Goal: Task Accomplishment & Management: Manage account settings

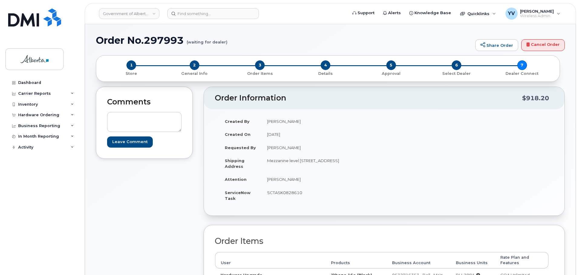
scroll to position [40, 0]
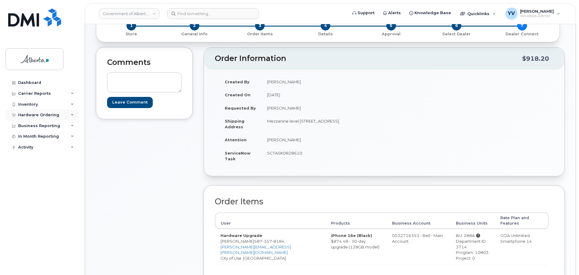
click at [29, 114] on div "Hardware Ordering" at bounding box center [38, 115] width 41 height 5
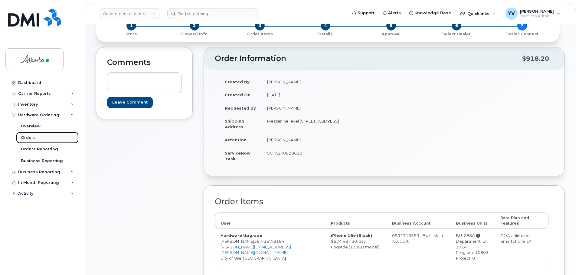
click at [28, 136] on div "Orders" at bounding box center [28, 137] width 15 height 5
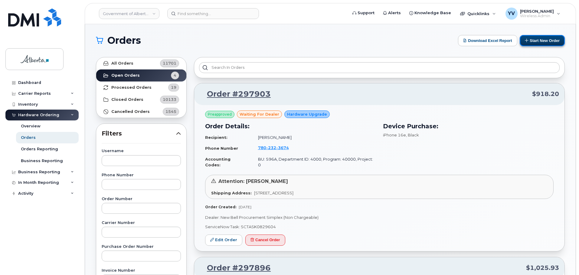
click at [543, 39] on button "Start New Order" at bounding box center [541, 40] width 45 height 11
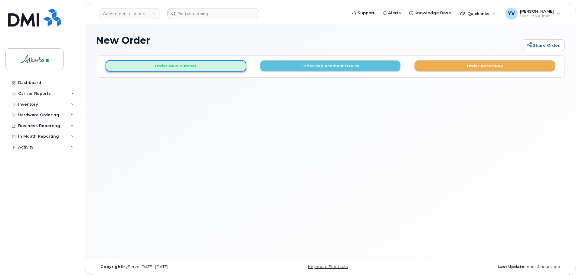
click at [180, 67] on button "Order New Number" at bounding box center [176, 65] width 141 height 11
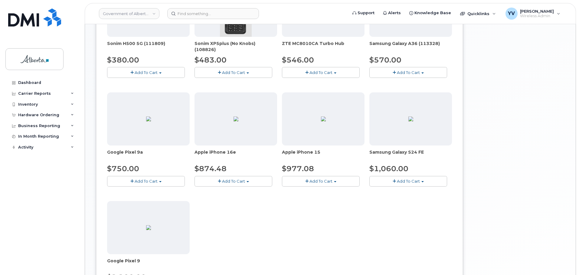
scroll to position [257, 0]
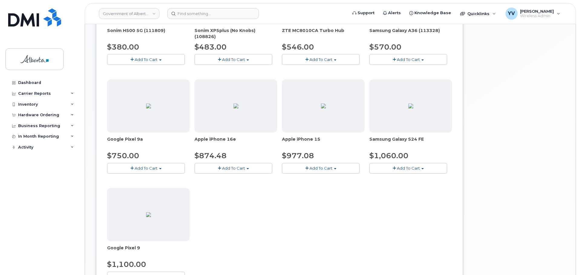
click at [335, 169] on span "button" at bounding box center [335, 168] width 2 height 1
click at [318, 185] on link "$977.08 - 30-day activation (128GB model)" at bounding box center [332, 188] width 99 height 8
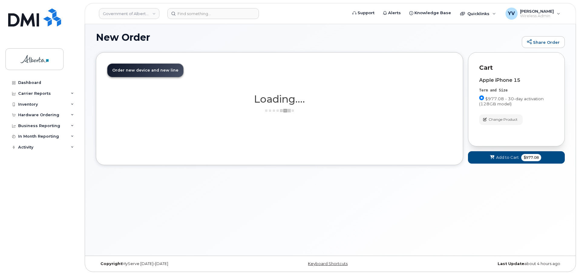
scroll to position [3, 0]
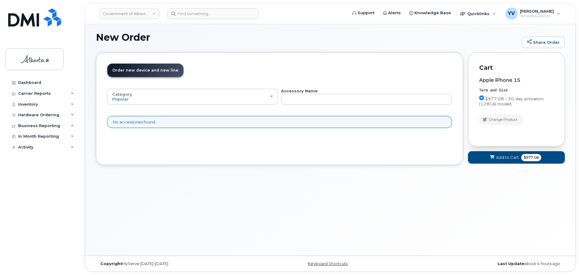
click at [510, 157] on span "Add to Cart" at bounding box center [507, 158] width 23 height 6
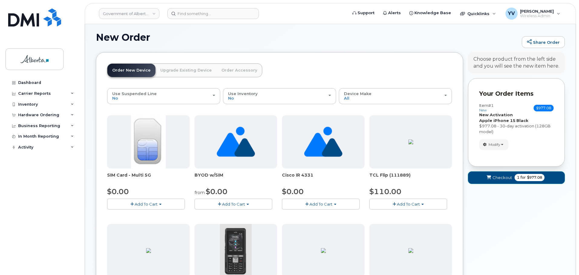
click at [499, 175] on span "Checkout" at bounding box center [502, 178] width 20 height 6
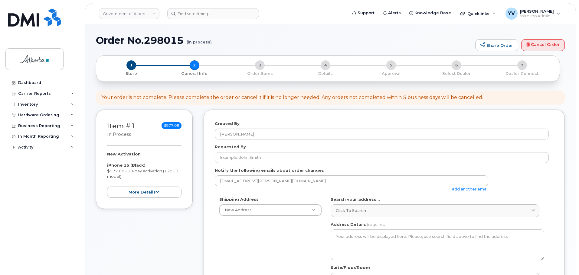
select select
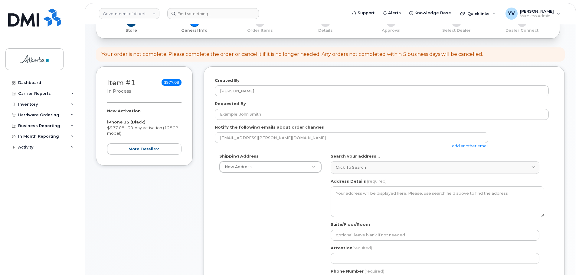
scroll to position [98, 0]
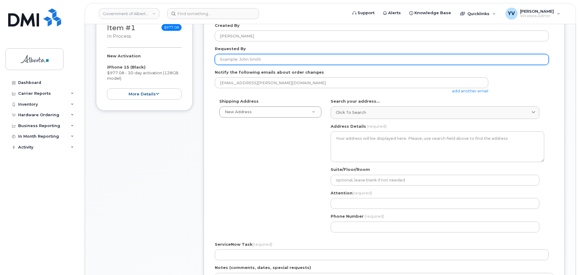
click at [226, 59] on input "Requested By" at bounding box center [382, 59] width 334 height 11
paste input "Connie Dejong"
type input "Connie Dejong"
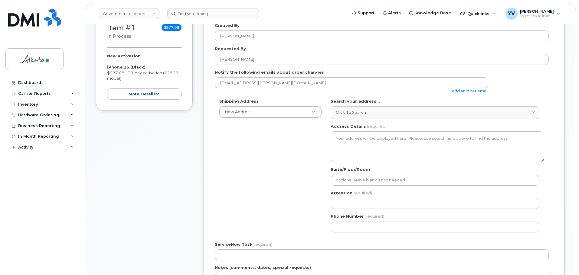
click at [464, 89] on link "add another email" at bounding box center [470, 91] width 36 height 5
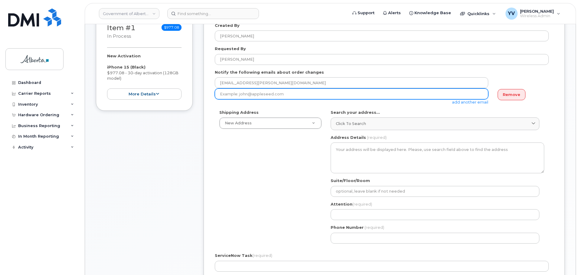
click at [240, 91] on input "email" at bounding box center [351, 94] width 273 height 11
paste input "Connie.Dejong@gov.ab.ca"
type input "Connie.Dejong@gov.ab.ca"
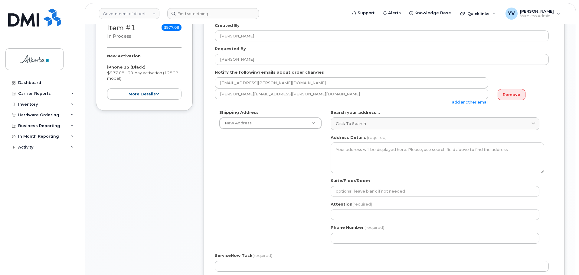
click at [459, 100] on link "add another email" at bounding box center [470, 102] width 36 height 5
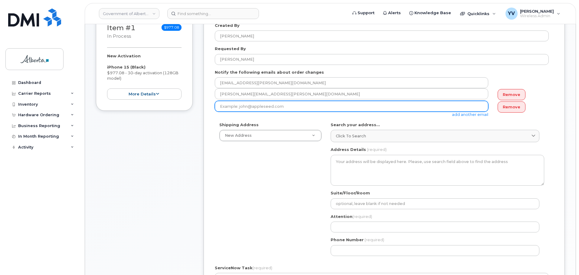
click at [220, 103] on input "email" at bounding box center [351, 106] width 273 height 11
paste input "Joann.Salon@gov.ab.ca"
type input "Joann.Salon@gov.ab.ca"
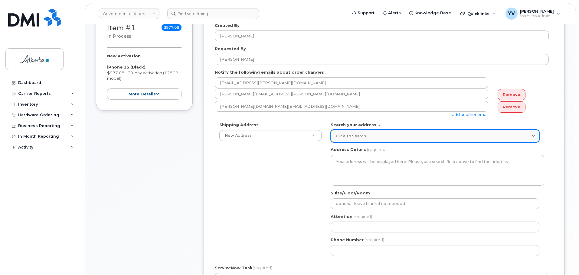
click at [341, 136] on span "Click to search" at bounding box center [351, 136] width 30 height 6
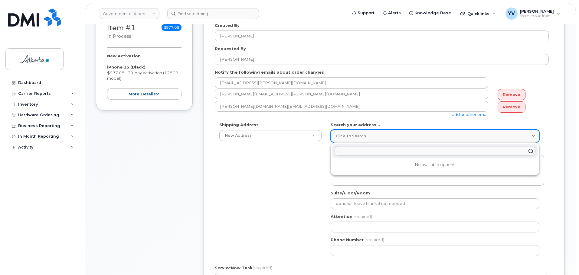
paste input "5025 - 49 Avenue"
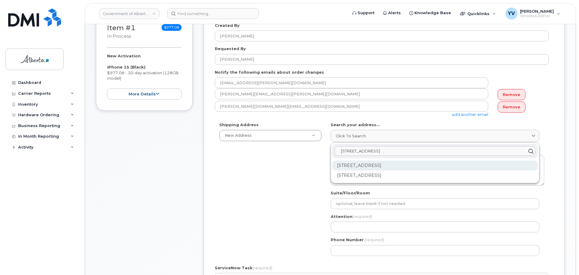
type input "5025 - 49 Avenue"
click at [362, 166] on div "5025 49 Ave St Paul AB T0A 3A4" at bounding box center [435, 166] width 206 height 10
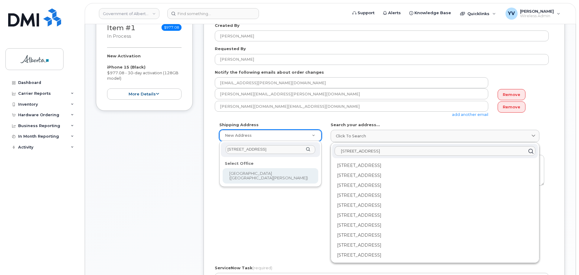
type input "5025 - 49 Avenue"
select select
type textarea "5025 - 49 Avenue St. Paul Alberta T0A3A4"
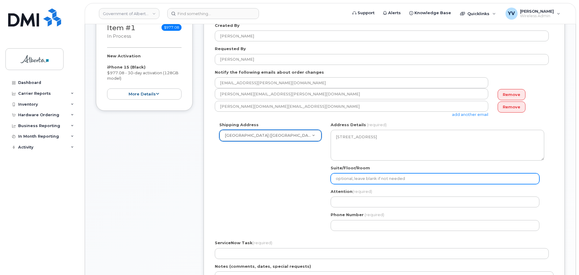
click at [353, 180] on input "Suite/Floor/Room" at bounding box center [434, 179] width 209 height 11
type input "2nd Floor"
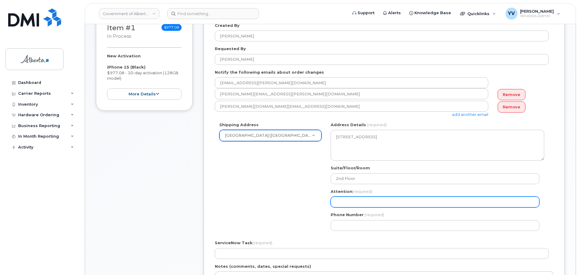
click at [348, 201] on input "Attention (required)" at bounding box center [434, 202] width 209 height 11
paste input "Joann Salon"
select select
type input "Joann Salon"
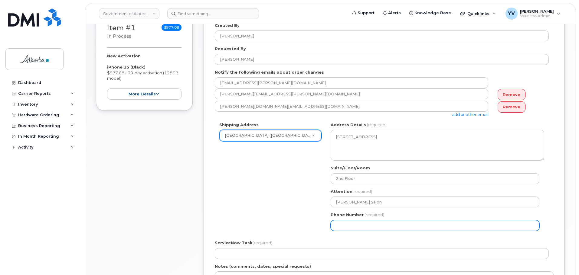
click at [344, 229] on input "Phone Number" at bounding box center [434, 225] width 209 height 11
paste input "7807238235"
select select
type input "7807238235"
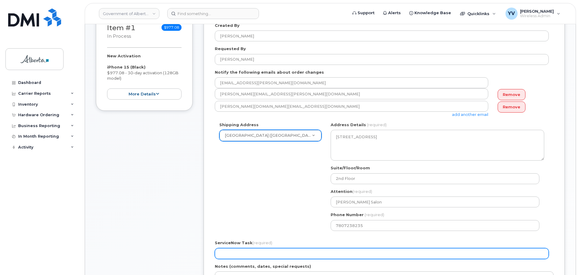
click at [226, 256] on input "ServiceNow Task (required)" at bounding box center [382, 254] width 334 height 11
paste input "SCTASK0829499"
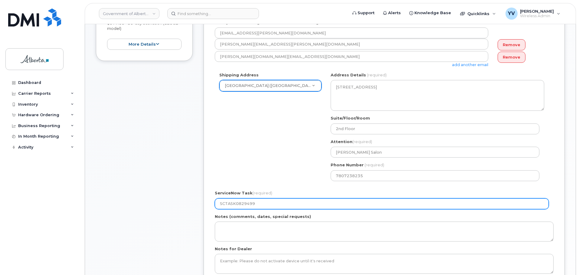
scroll to position [150, 0]
type input "SCTASK0829499"
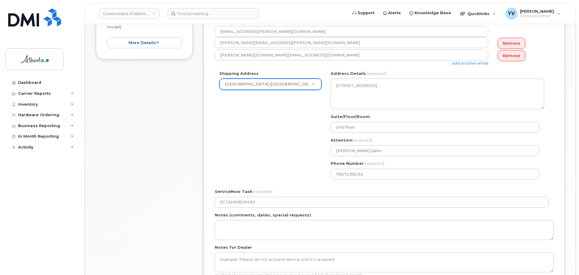
click at [578, 139] on body "Government of Alberta (GOA) Support Alerts Knowledge Base Quicklinks Suspend / …" at bounding box center [289, 167] width 579 height 634
drag, startPoint x: 578, startPoint y: 139, endPoint x: 580, endPoint y: 160, distance: 21.2
click at [578, 152] on html "Government of Alberta (GOA) Support Alerts Knowledge Base Quicklinks Suspend / …" at bounding box center [289, 167] width 579 height 634
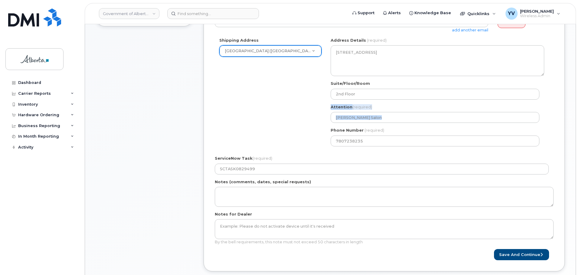
scroll to position [185, 0]
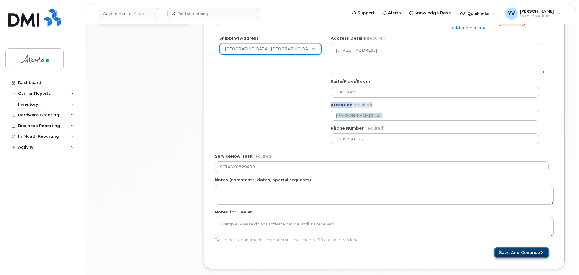
click at [517, 252] on button "Save and Continue" at bounding box center [521, 252] width 55 height 11
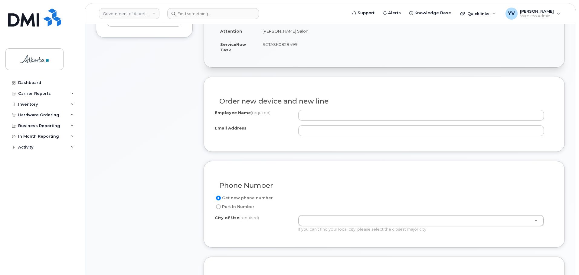
scroll to position [183, 0]
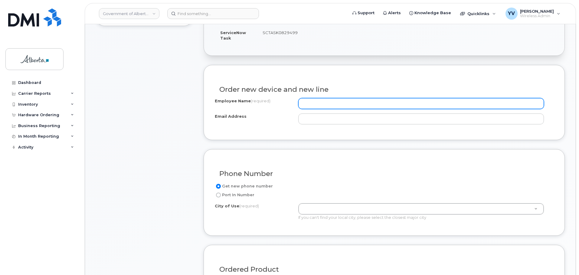
click at [317, 105] on input "Employee Name (required)" at bounding box center [420, 103] width 245 height 11
paste input "Kim Ouellette"
type input "Kim Ouellette"
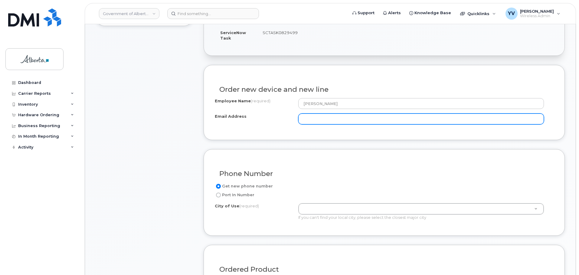
click at [318, 120] on input "Email Address" at bounding box center [420, 119] width 245 height 11
paste input "Kim.Ouellette@gov.ab.ca"
type input "Kim.Ouellette@gov.ab.ca"
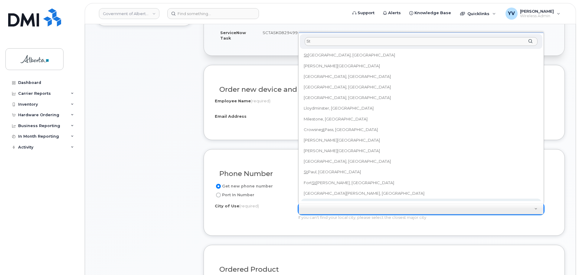
scroll to position [5, 0]
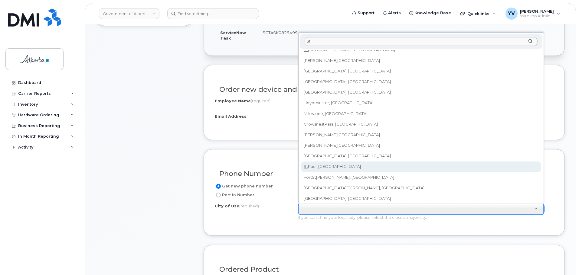
type input "St"
type input "482"
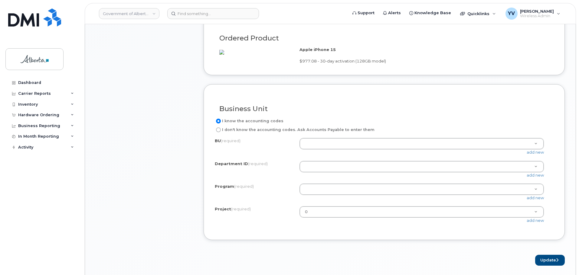
scroll to position [418, 0]
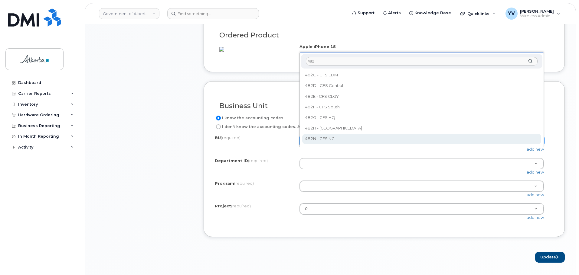
type input "482"
select select "482N"
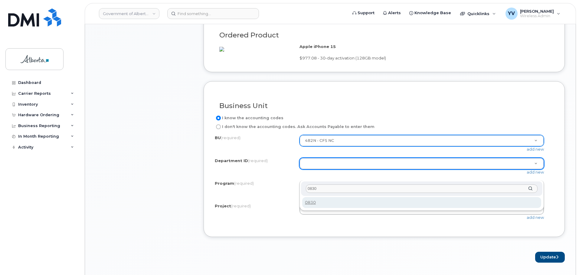
type input "0830"
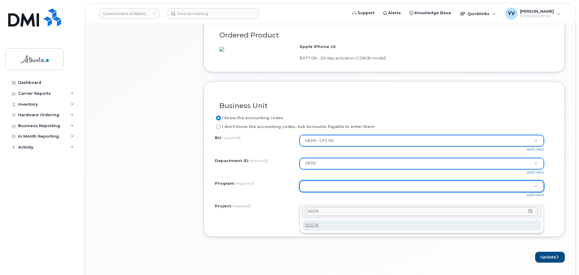
type input "00378"
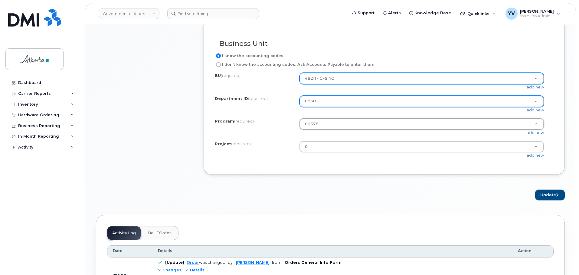
scroll to position [502, 0]
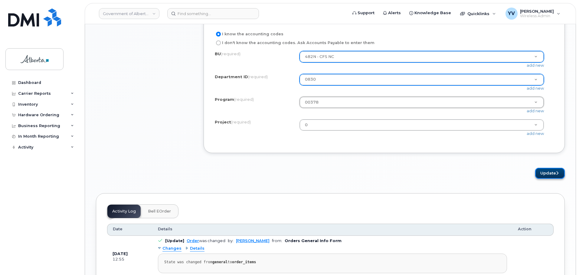
click at [548, 179] on button "Update" at bounding box center [550, 173] width 30 height 11
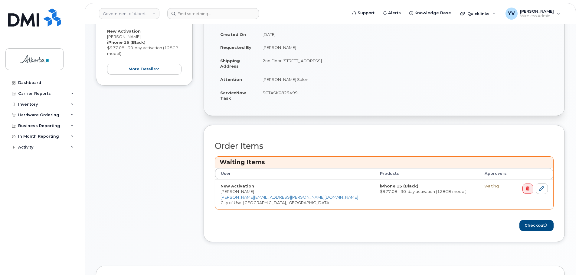
scroll to position [152, 0]
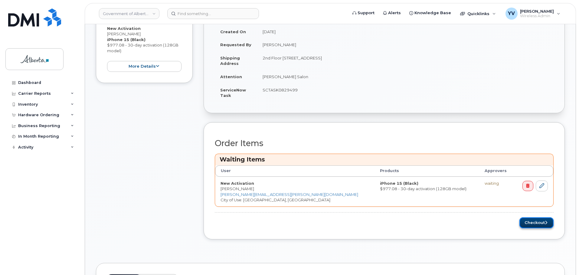
click at [537, 223] on button "Checkout" at bounding box center [536, 223] width 34 height 11
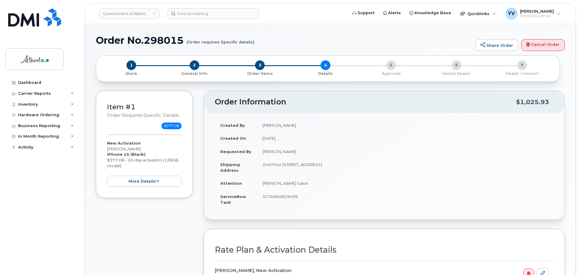
select select
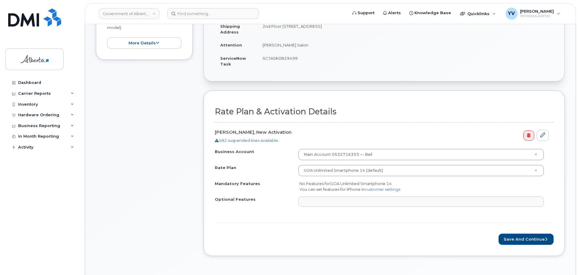
scroll to position [165, 0]
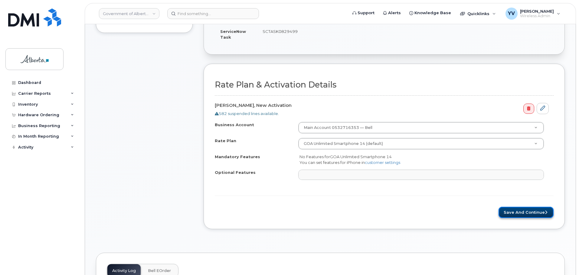
click at [524, 210] on button "Save and Continue" at bounding box center [525, 212] width 55 height 11
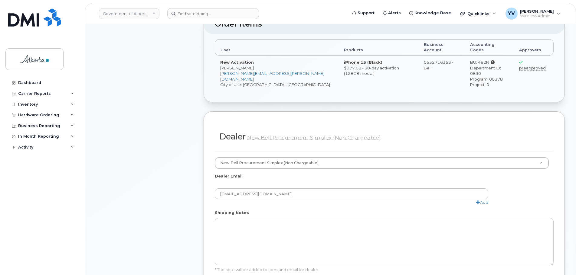
scroll to position [278, 0]
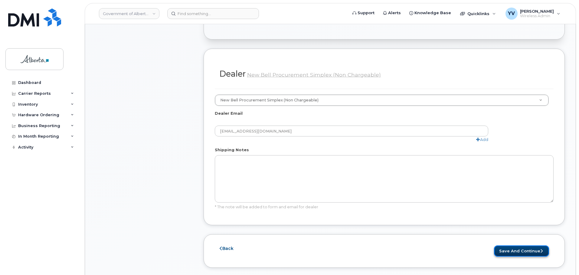
click at [525, 246] on button "Save and Continue" at bounding box center [521, 251] width 55 height 11
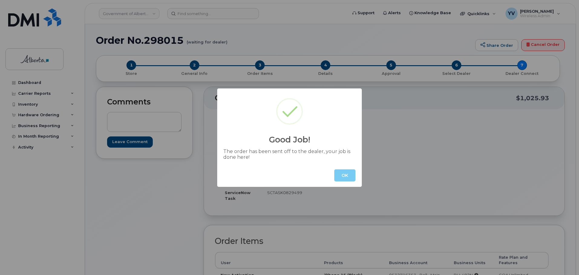
click at [347, 177] on button "OK" at bounding box center [344, 176] width 21 height 12
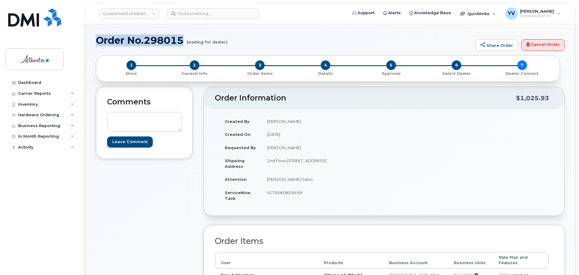
drag, startPoint x: 183, startPoint y: 43, endPoint x: 99, endPoint y: 43, distance: 84.4
click at [99, 43] on h1 "Order No.298015 (waiting for dealer)" at bounding box center [284, 40] width 376 height 11
copy h1 "Order No.298015"
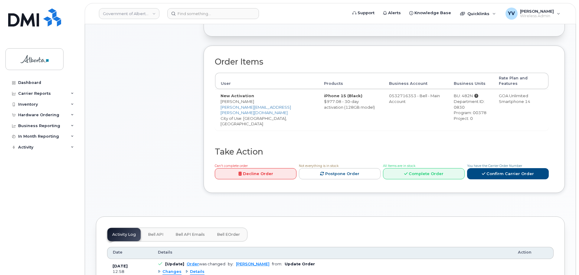
scroll to position [190, 0]
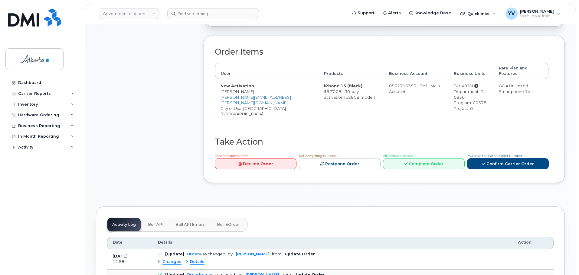
click at [155, 223] on span "Bell API" at bounding box center [155, 225] width 15 height 5
click at [155, 218] on div "Activity Log Bell API Bell API Emails Bell eOrder" at bounding box center [177, 225] width 140 height 14
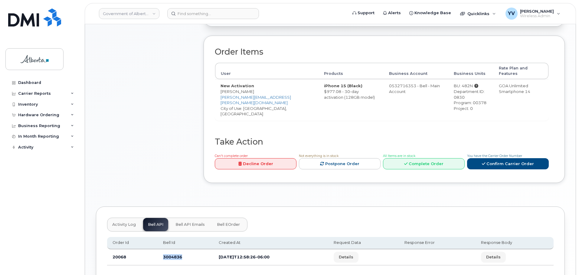
drag, startPoint x: 181, startPoint y: 247, endPoint x: 159, endPoint y: 247, distance: 22.1
click at [159, 250] on td "3004836" at bounding box center [186, 258] width 56 height 16
copy td "3004836"
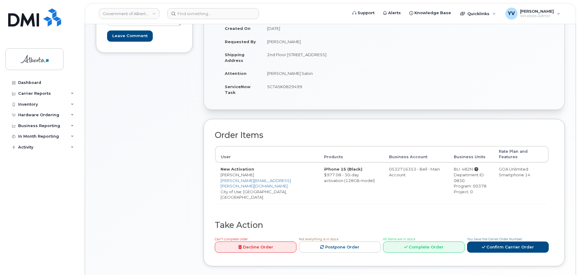
scroll to position [86, 0]
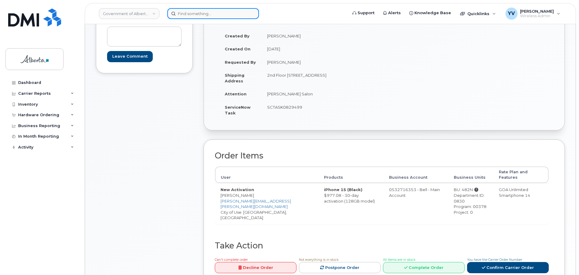
click at [186, 15] on input at bounding box center [213, 13] width 92 height 11
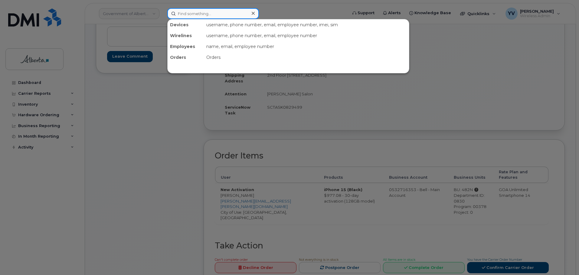
paste input "5873352798"
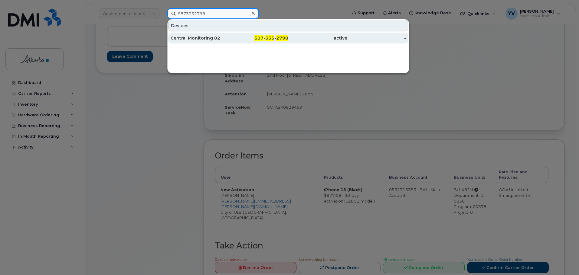
type input "5873352798"
click at [266, 37] on span "335" at bounding box center [269, 37] width 9 height 5
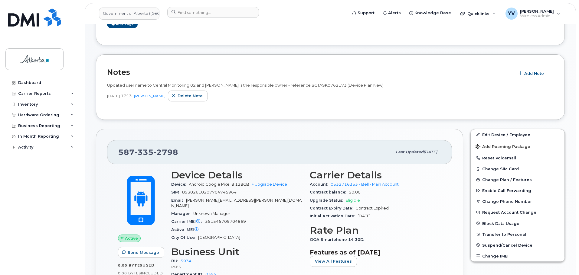
scroll to position [110, 0]
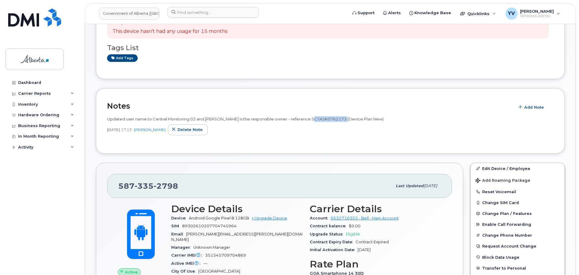
drag, startPoint x: 344, startPoint y: 117, endPoint x: 310, endPoint y: 120, distance: 34.6
click at [310, 120] on span "Updated user name to Central Monitoring 02 and [PERSON_NAME] is the responsible…" at bounding box center [245, 119] width 276 height 5
copy span "SCTASK0762173"
click at [401, 149] on div "Notes Add Note Updated user name to Central Monitoring 02 and [PERSON_NAME] is …" at bounding box center [330, 121] width 469 height 66
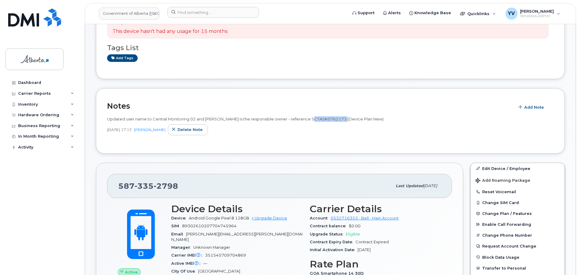
drag, startPoint x: 344, startPoint y: 119, endPoint x: 311, endPoint y: 120, distance: 33.3
click at [311, 120] on span "Updated user name to Central Monitoring 02 and [PERSON_NAME] is the responsible…" at bounding box center [245, 119] width 276 height 5
copy span "SCTASK0762173"
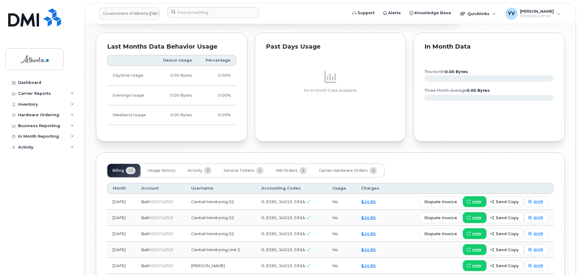
scroll to position [474, 0]
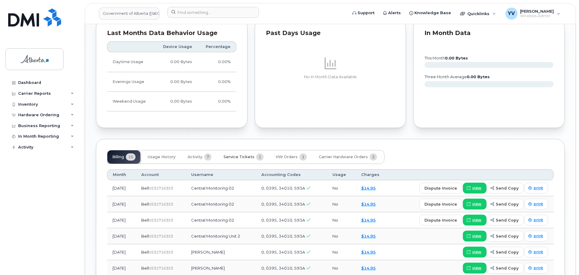
click at [238, 155] on span "Service Tickets" at bounding box center [238, 157] width 31 height 5
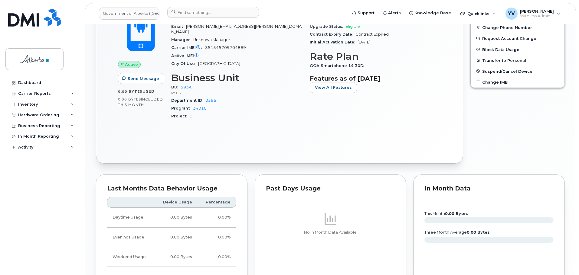
scroll to position [412, 0]
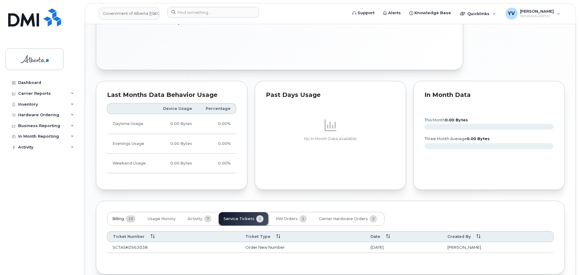
click at [116, 217] on span "Billing" at bounding box center [118, 219] width 12 height 5
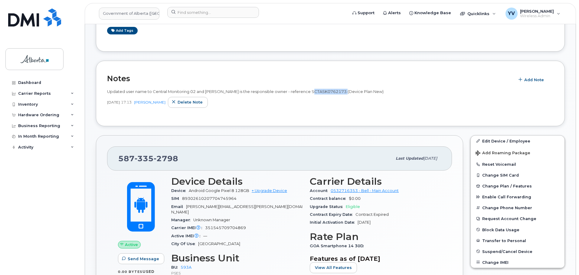
scroll to position [140, 0]
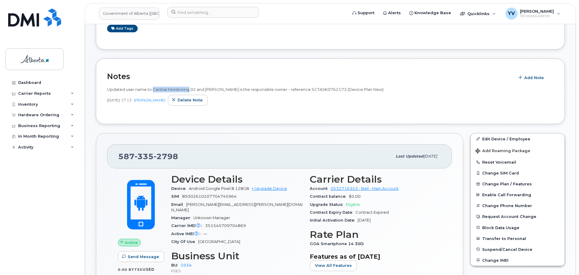
drag, startPoint x: 190, startPoint y: 89, endPoint x: 153, endPoint y: 90, distance: 36.9
click at [153, 90] on span "Updated user name to Central Monitoring 02 and Harmeet Aulakh is the responsibl…" at bounding box center [245, 89] width 276 height 5
drag, startPoint x: 196, startPoint y: 90, endPoint x: 153, endPoint y: 89, distance: 43.3
click at [153, 89] on span "Updated user name to Central Monitoring 02 and Harmeet Aulakh is the responsibl…" at bounding box center [245, 89] width 276 height 5
copy span "Central Monitoring 02"
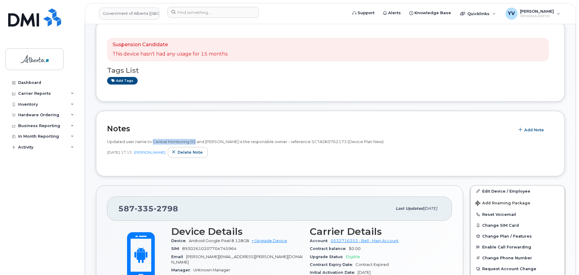
scroll to position [119, 0]
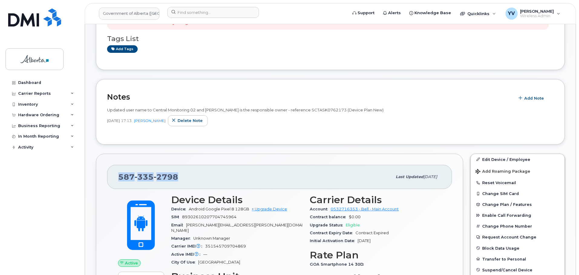
drag, startPoint x: 177, startPoint y: 177, endPoint x: 117, endPoint y: 180, distance: 60.3
click at [117, 180] on div "587 335 2798 Last updated Apr 22, 2025" at bounding box center [279, 177] width 345 height 24
copy span "587 335 2798"
drag, startPoint x: 195, startPoint y: 111, endPoint x: 151, endPoint y: 109, distance: 43.9
click at [151, 109] on span "Updated user name to Central Monitoring 02 and Harmeet Aulakh is the responsibl…" at bounding box center [245, 110] width 276 height 5
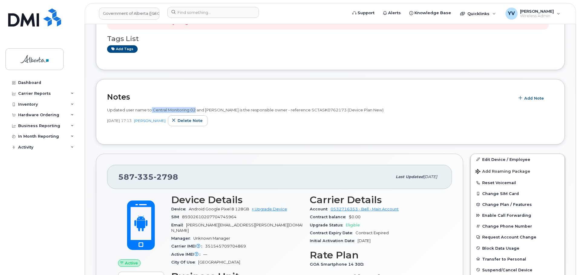
copy span "Central Monitoring 02"
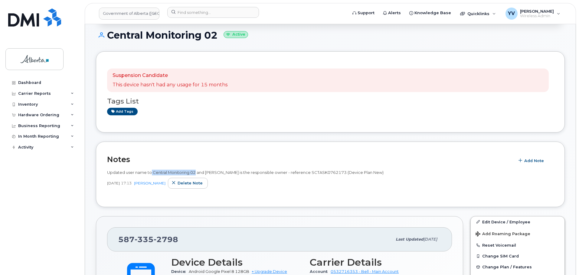
scroll to position [71, 0]
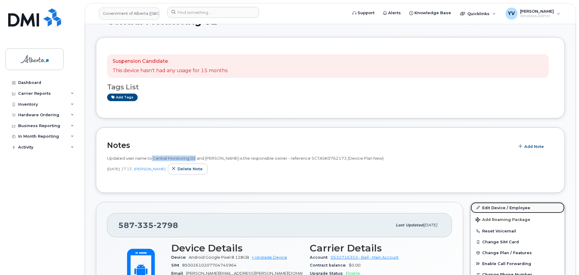
click at [499, 206] on link "Edit Device / Employee" at bounding box center [517, 208] width 94 height 11
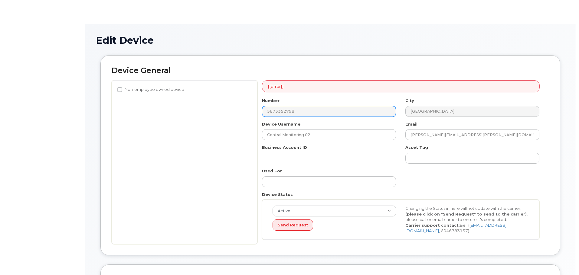
select select "4797682"
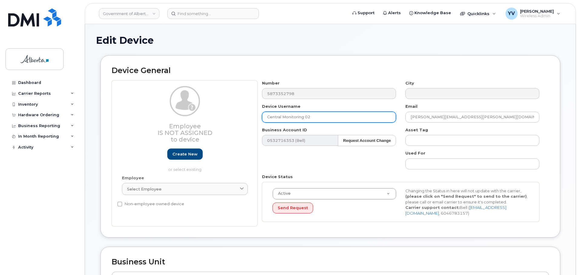
drag, startPoint x: 317, startPoint y: 119, endPoint x: 260, endPoint y: 119, distance: 56.8
click at [260, 119] on div "Device Username Central Monitoring 02" at bounding box center [328, 113] width 143 height 19
paste input "[PERSON_NAME]"
type input "[PERSON_NAME]"
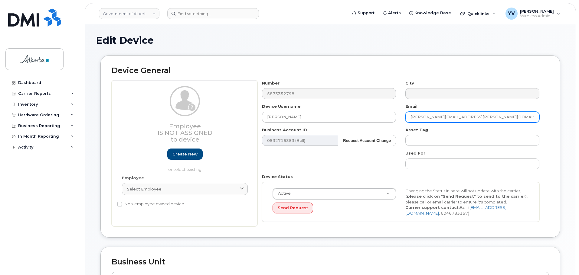
drag, startPoint x: 468, startPoint y: 114, endPoint x: 410, endPoint y: 120, distance: 58.1
click at [410, 120] on input "[PERSON_NAME][EMAIL_ADDRESS][PERSON_NAME][DOMAIN_NAME]" at bounding box center [472, 117] width 134 height 11
paste input "[PERSON_NAME].[PERSON_NAME]"
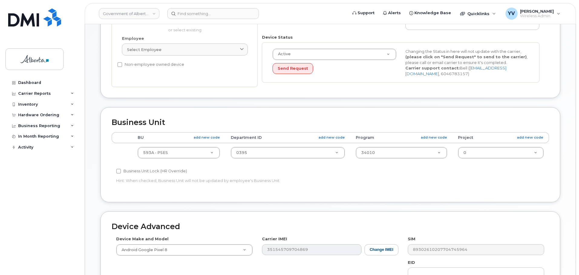
scroll to position [142, 0]
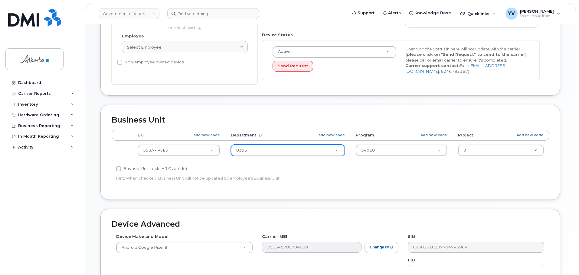
type input "[PERSON_NAME][EMAIL_ADDRESS][PERSON_NAME][DOMAIN_NAME]"
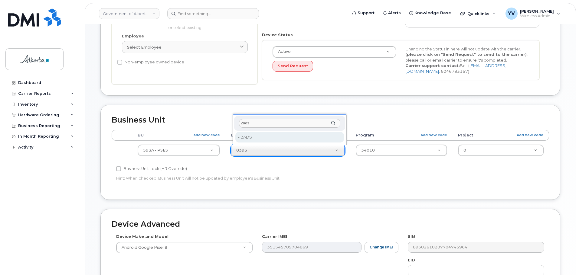
type input "2ads"
type input "5645797"
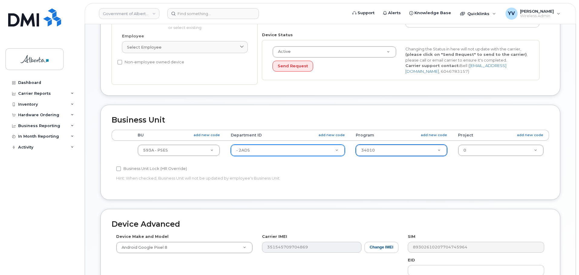
type input "1"
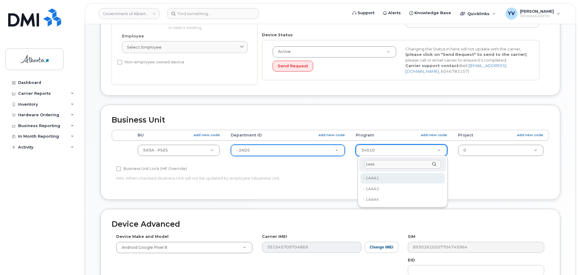
type input "1aaa"
type input "4753515"
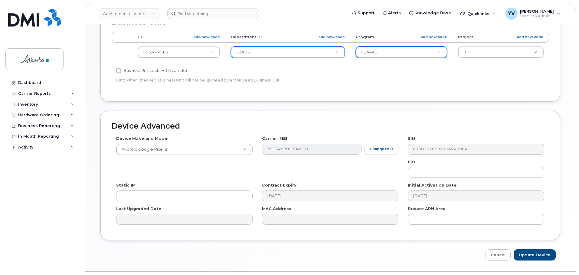
scroll to position [256, 0]
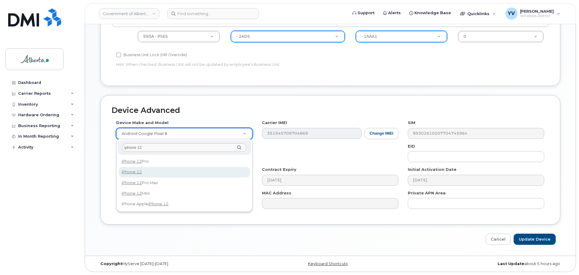
type input "iphone 12"
select select "2435"
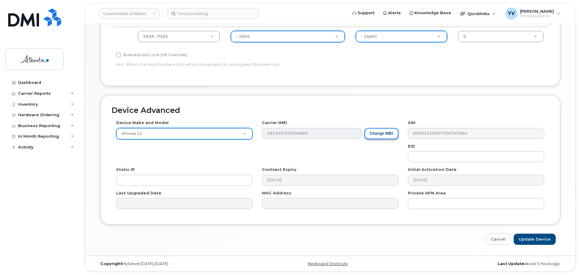
click at [375, 133] on button "Change IMEI" at bounding box center [381, 133] width 34 height 11
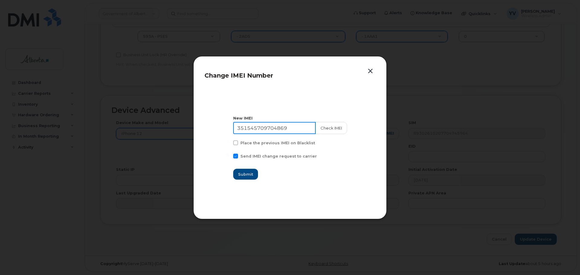
drag, startPoint x: 297, startPoint y: 128, endPoint x: 240, endPoint y: 126, distance: 57.8
click at [240, 126] on input "351545709704869" at bounding box center [274, 128] width 83 height 12
paste input "9035297655030"
type input "359035297655030"
click at [246, 174] on span "Submit" at bounding box center [246, 175] width 15 height 6
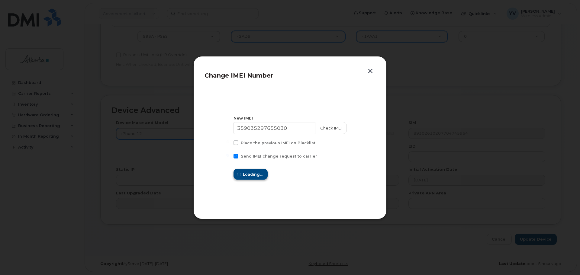
type input "359035297655030"
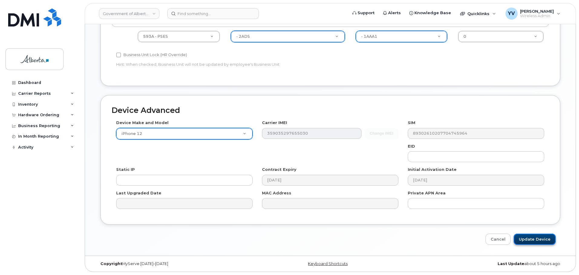
click at [531, 240] on input "Update Device" at bounding box center [534, 239] width 42 height 11
type input "Saving..."
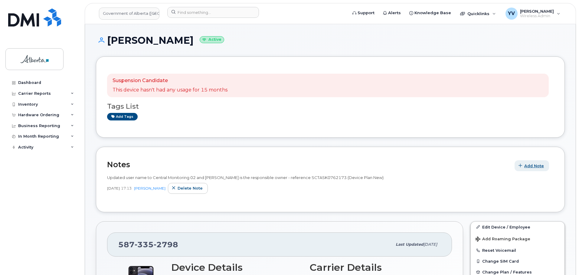
click at [534, 163] on span "Add Note" at bounding box center [534, 166] width 20 height 6
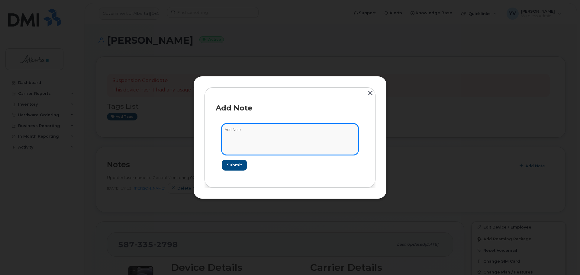
click at [227, 131] on textarea at bounding box center [290, 139] width 137 height 31
paste textarea "SCTASK0829721 - 5873352798 DO NOT DELETE THIS NUMBER - BEING REASSIGNED to [PER…"
type textarea "SCTASK0829721 - 5873352798 DO NOT DELETE THIS NUMBER - BEING REASSIGNED to [PER…"
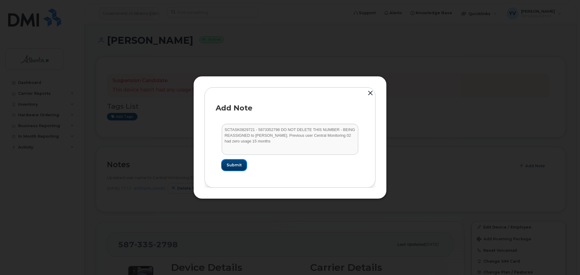
click at [237, 161] on button "Submit" at bounding box center [234, 165] width 25 height 11
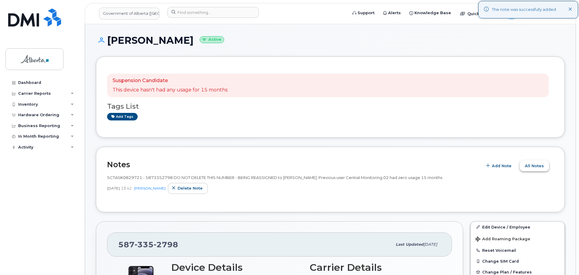
click at [532, 166] on span "All Notes" at bounding box center [534, 166] width 19 height 6
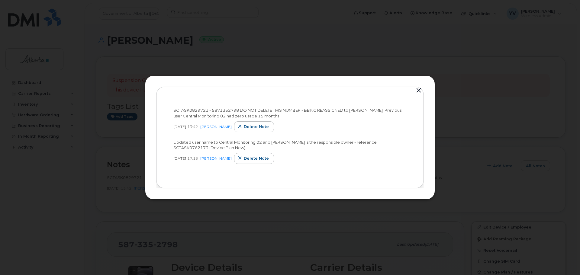
click at [418, 90] on button "button" at bounding box center [419, 90] width 9 height 8
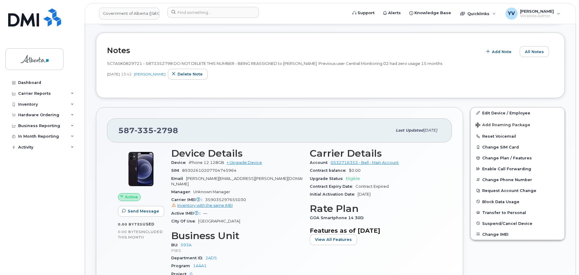
scroll to position [177, 0]
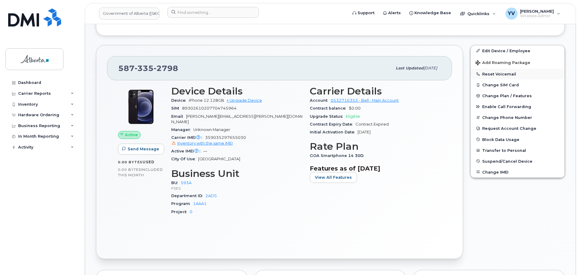
click at [494, 72] on button "Reset Voicemail" at bounding box center [517, 74] width 94 height 11
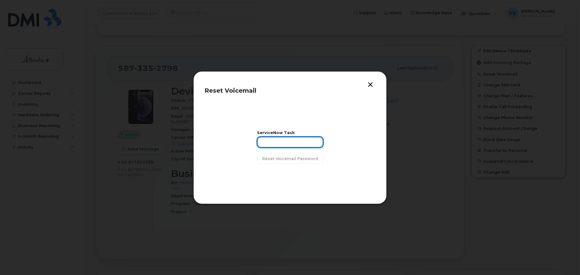
click at [273, 141] on input "text" at bounding box center [290, 142] width 66 height 11
paste input "SCTASK0829721"
type input "SCTASK0829721"
click at [286, 157] on span "Reset Voicemail Password" at bounding box center [290, 159] width 56 height 6
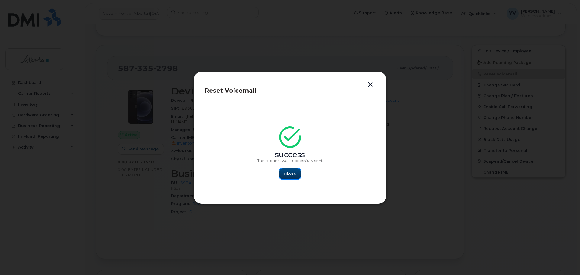
click at [292, 174] on span "Close" at bounding box center [290, 174] width 12 height 6
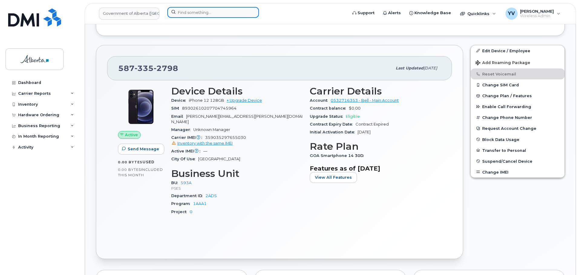
click at [191, 11] on input at bounding box center [213, 12] width 92 height 11
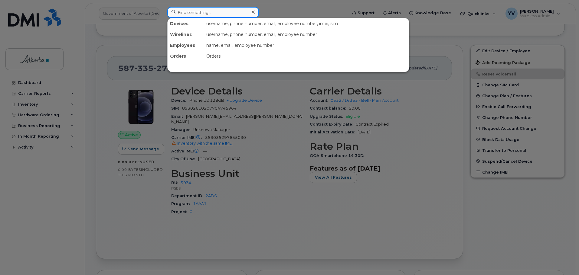
paste input "297893"
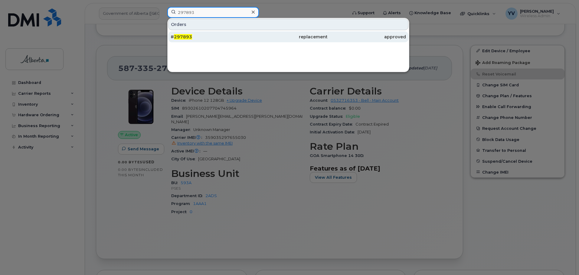
type input "297893"
click at [314, 37] on div "replacement" at bounding box center [288, 37] width 78 height 6
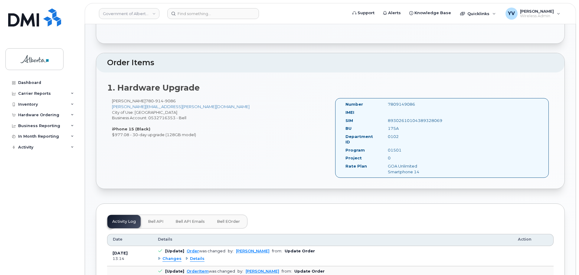
scroll to position [164, 0]
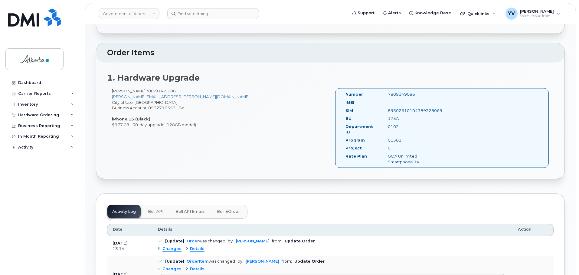
click at [156, 210] on span "Bell API" at bounding box center [155, 212] width 15 height 5
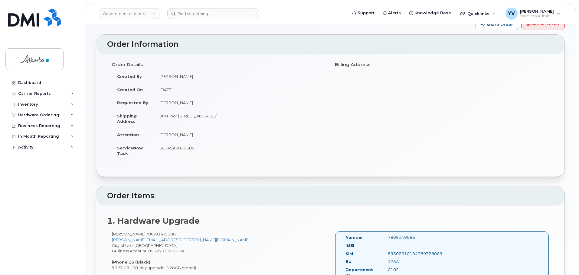
scroll to position [2, 0]
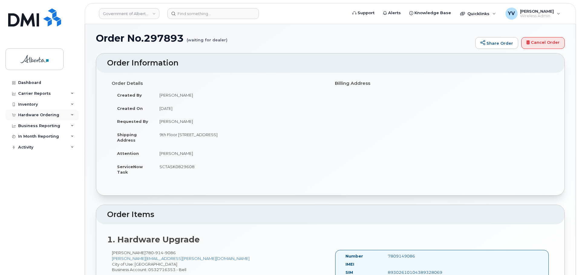
click at [31, 115] on div "Hardware Ordering" at bounding box center [38, 115] width 41 height 5
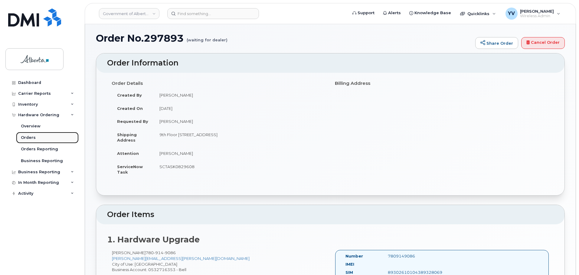
click at [29, 135] on link "Orders" at bounding box center [47, 137] width 63 height 11
